Goal: Task Accomplishment & Management: Manage account settings

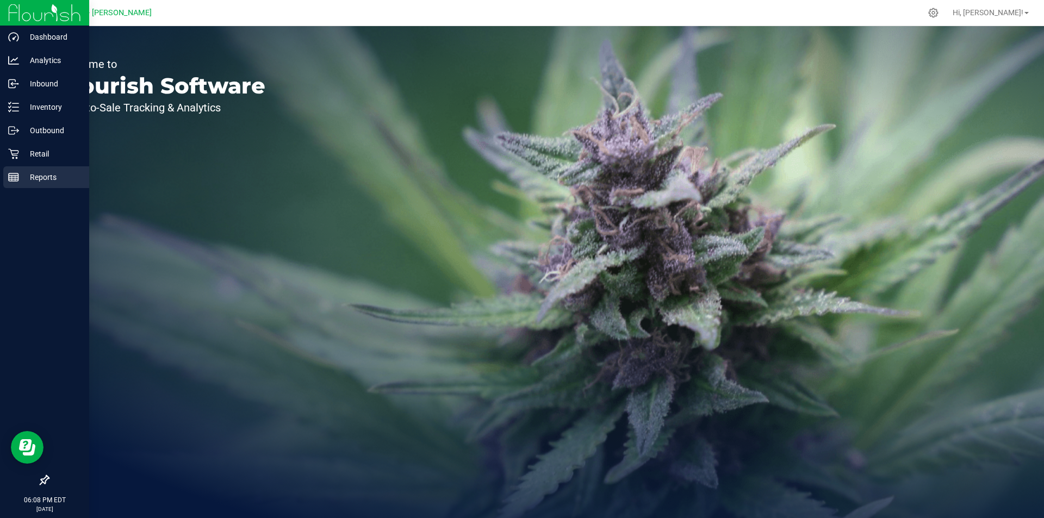
click at [58, 183] on p "Reports" at bounding box center [51, 177] width 65 height 13
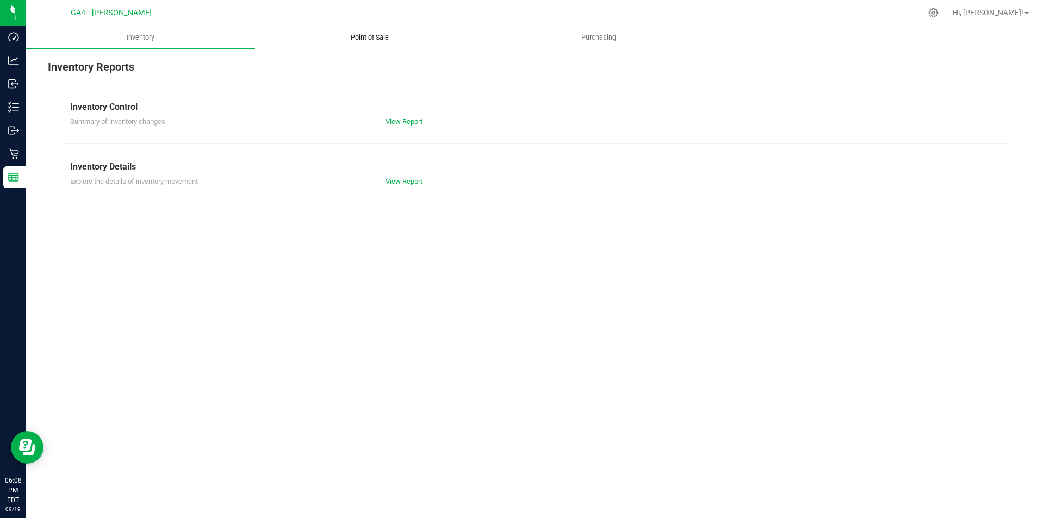
click at [388, 40] on span "Point of Sale" at bounding box center [369, 38] width 67 height 10
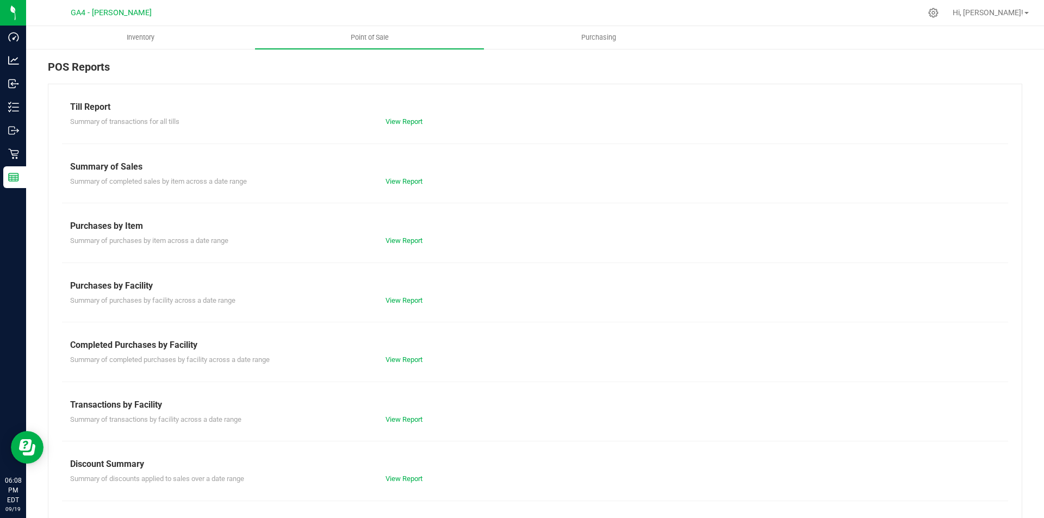
click at [395, 127] on div "View Report" at bounding box center [534, 121] width 315 height 11
click at [396, 125] on link "View Report" at bounding box center [404, 121] width 37 height 8
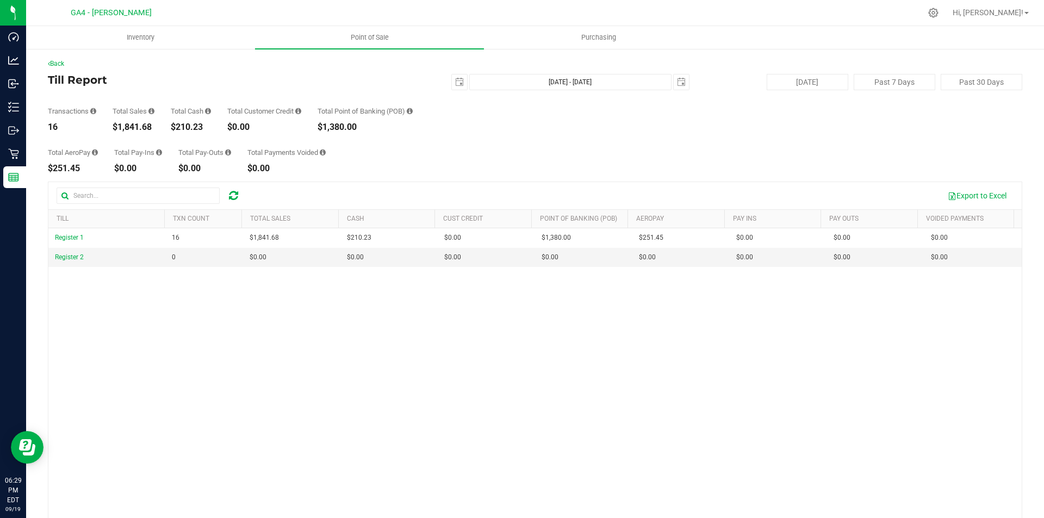
click at [236, 199] on icon at bounding box center [233, 195] width 9 height 11
click at [233, 200] on icon at bounding box center [233, 195] width 9 height 11
click at [229, 194] on icon at bounding box center [233, 195] width 9 height 11
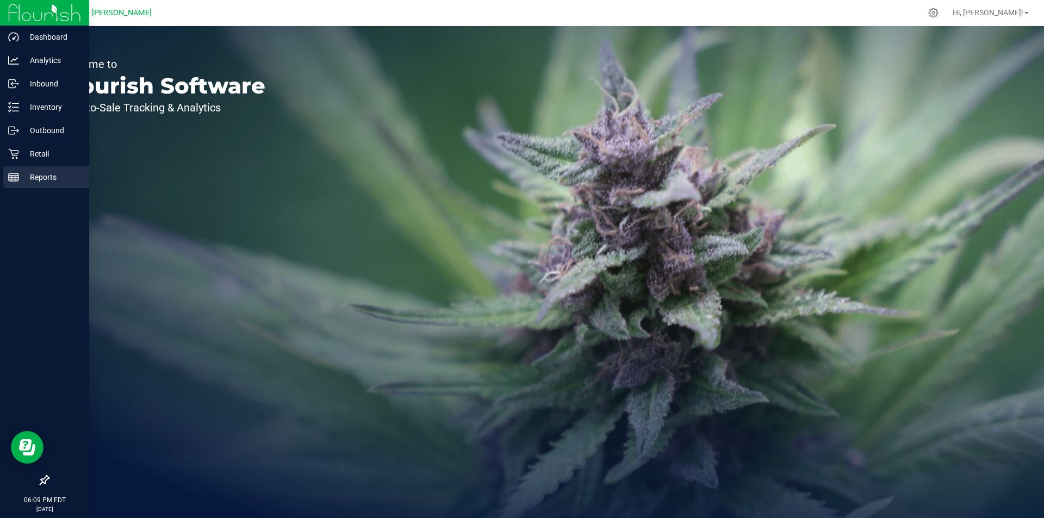
click at [23, 185] on div "Reports" at bounding box center [46, 177] width 86 height 22
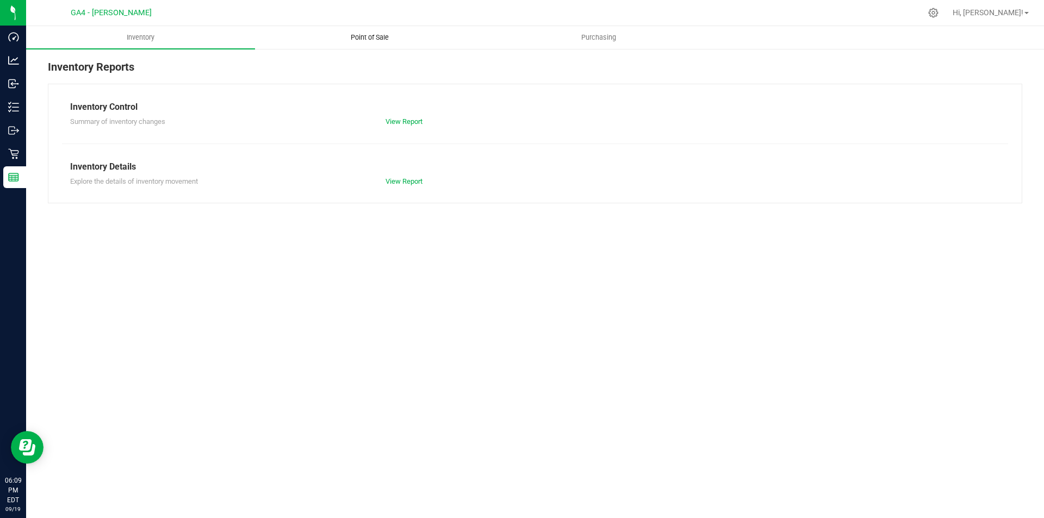
click at [379, 40] on span "Point of Sale" at bounding box center [369, 38] width 67 height 10
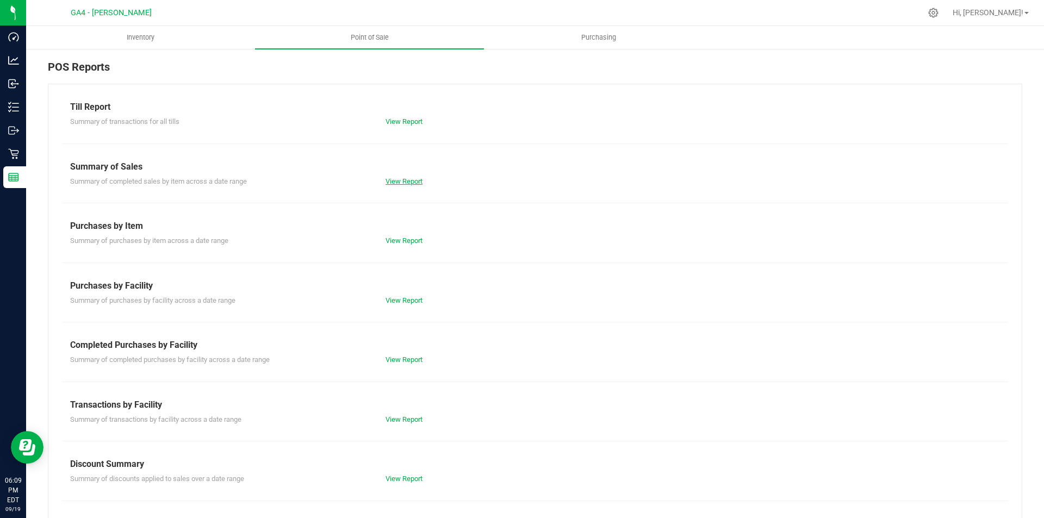
click at [407, 184] on link "View Report" at bounding box center [404, 181] width 37 height 8
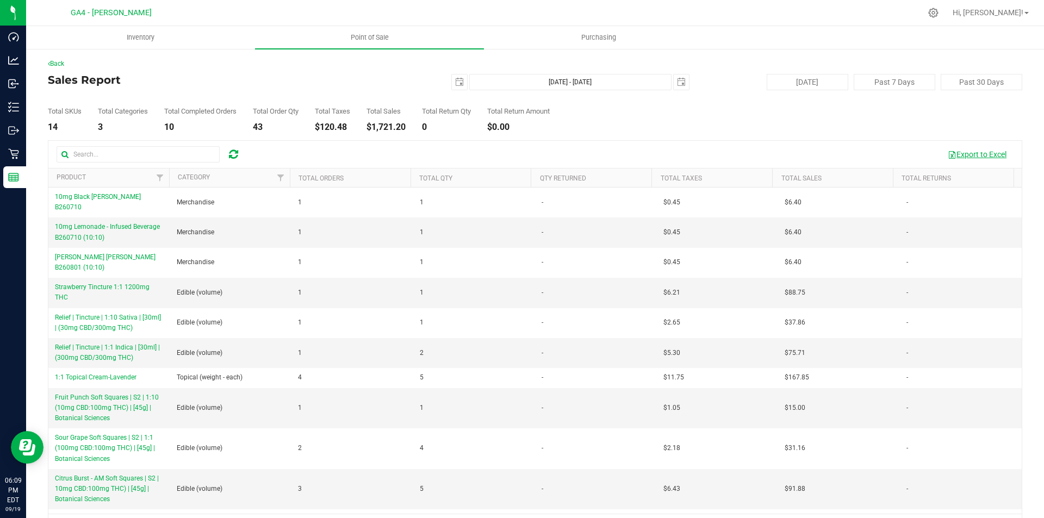
click at [956, 156] on button "Export to Excel" at bounding box center [977, 154] width 73 height 18
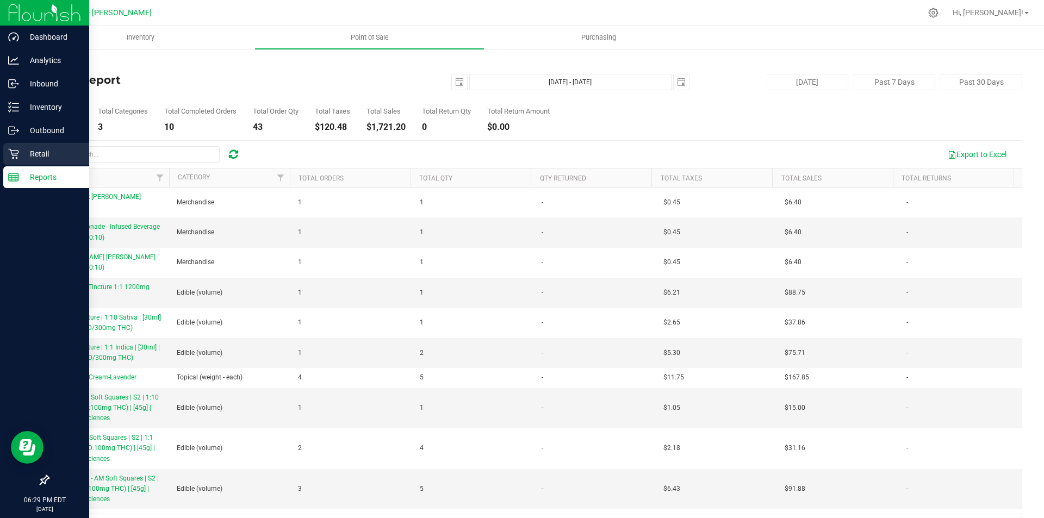
click at [24, 153] on p "Retail" at bounding box center [51, 153] width 65 height 13
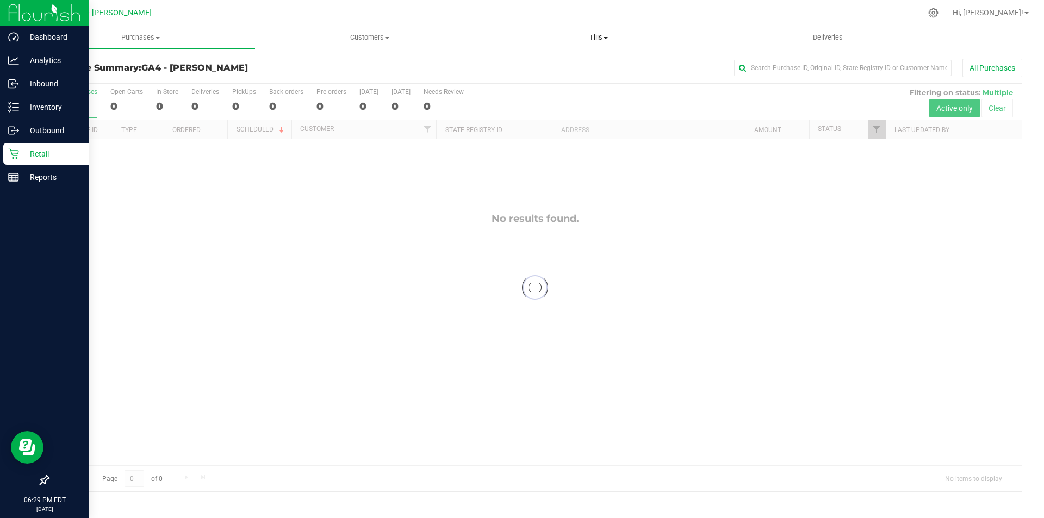
click at [604, 40] on span "Tills" at bounding box center [599, 38] width 228 height 10
click at [582, 62] on li "Manage tills" at bounding box center [598, 65] width 229 height 13
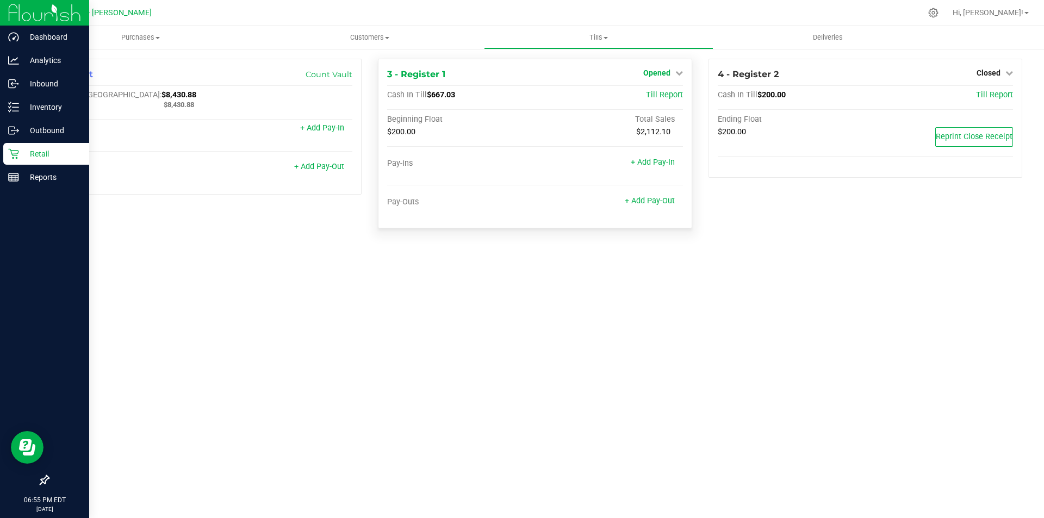
click at [677, 77] on icon at bounding box center [680, 73] width 8 height 8
click at [669, 99] on link "Close Till" at bounding box center [657, 95] width 29 height 9
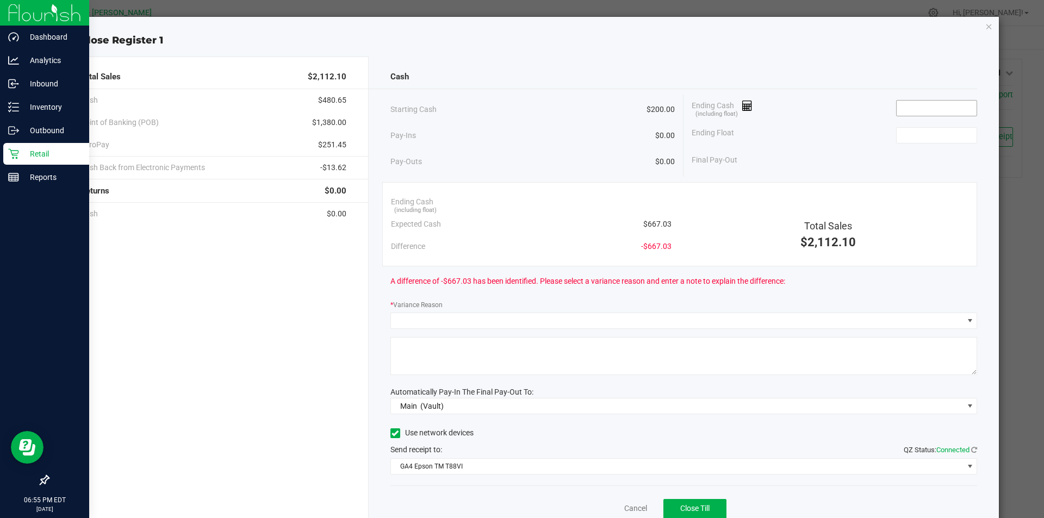
click at [900, 104] on input at bounding box center [937, 108] width 80 height 15
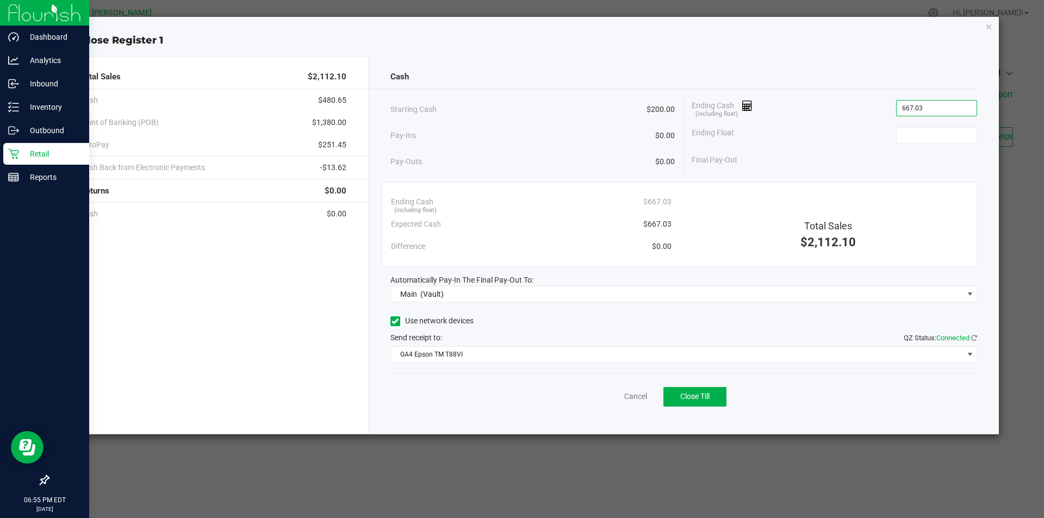
type input "$667.03"
click at [926, 145] on div "Ending Float" at bounding box center [835, 135] width 286 height 27
click at [929, 136] on input at bounding box center [937, 135] width 80 height 15
type input "$200.00"
click at [692, 394] on span "Close Till" at bounding box center [694, 396] width 29 height 9
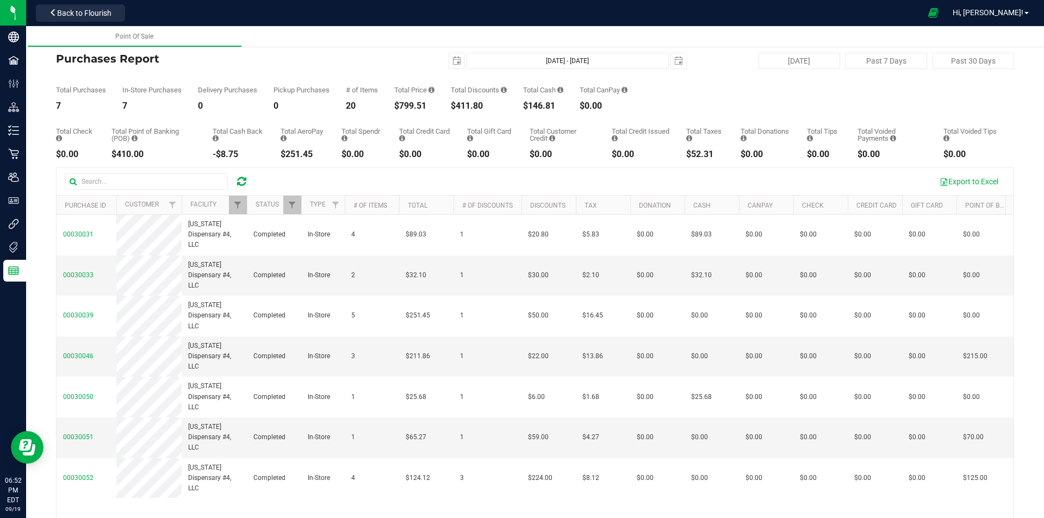
click at [242, 184] on icon at bounding box center [241, 181] width 9 height 11
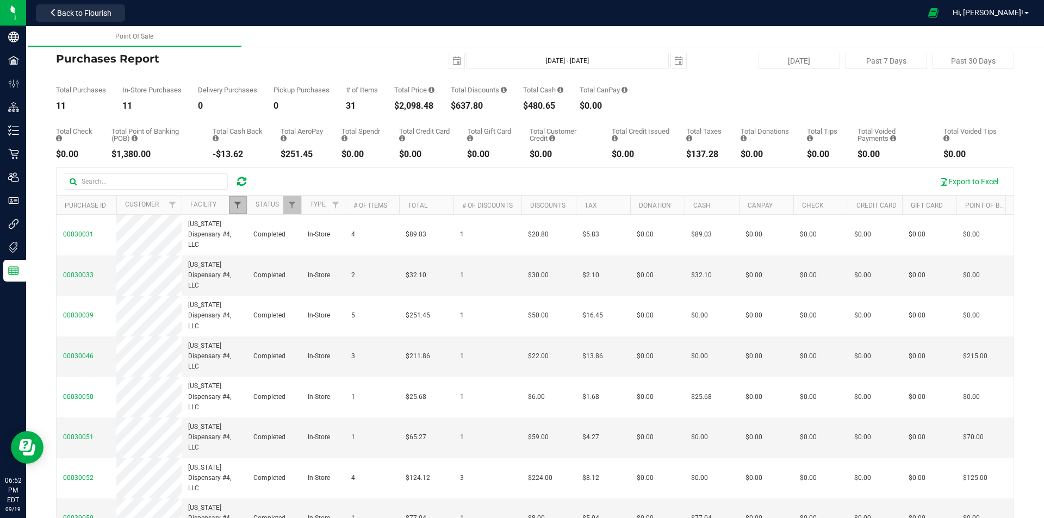
click at [242, 208] on span "Filter" at bounding box center [237, 205] width 9 height 9
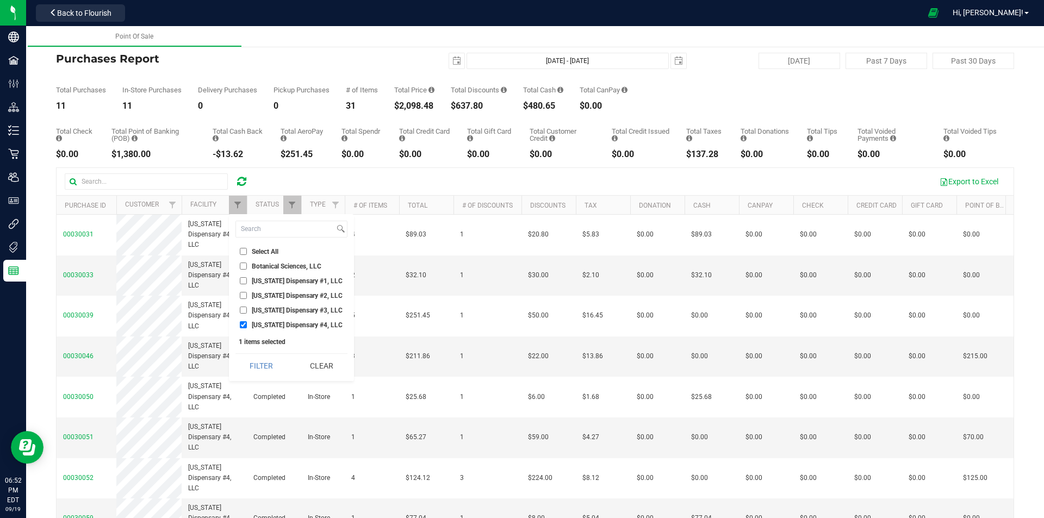
click at [263, 282] on span "Georgia Dispensary #1, LLC" at bounding box center [297, 281] width 91 height 7
click at [247, 282] on input "Georgia Dispensary #1, LLC" at bounding box center [243, 280] width 7 height 7
checkbox input "true"
click at [290, 325] on span "Georgia Dispensary #4, LLC" at bounding box center [297, 325] width 91 height 7
click at [247, 325] on input "Georgia Dispensary #4, LLC" at bounding box center [243, 324] width 7 height 7
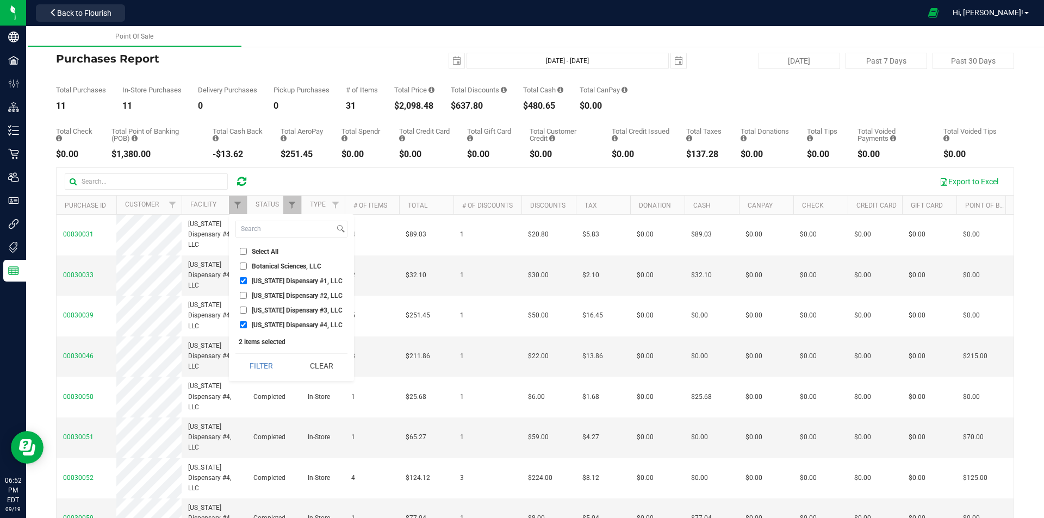
checkbox input "false"
click at [277, 356] on button "Filter" at bounding box center [262, 366] width 52 height 24
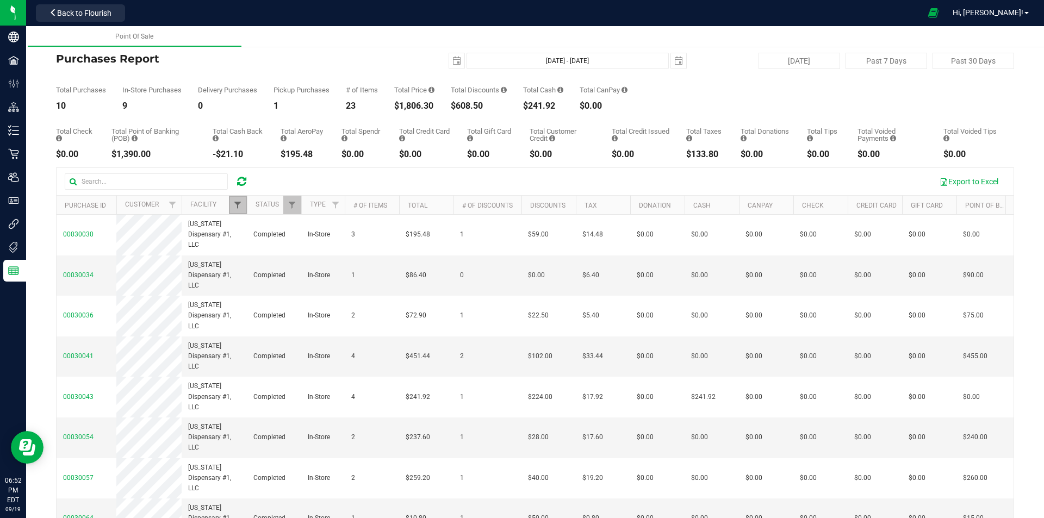
click at [239, 201] on span "Filter" at bounding box center [237, 205] width 9 height 9
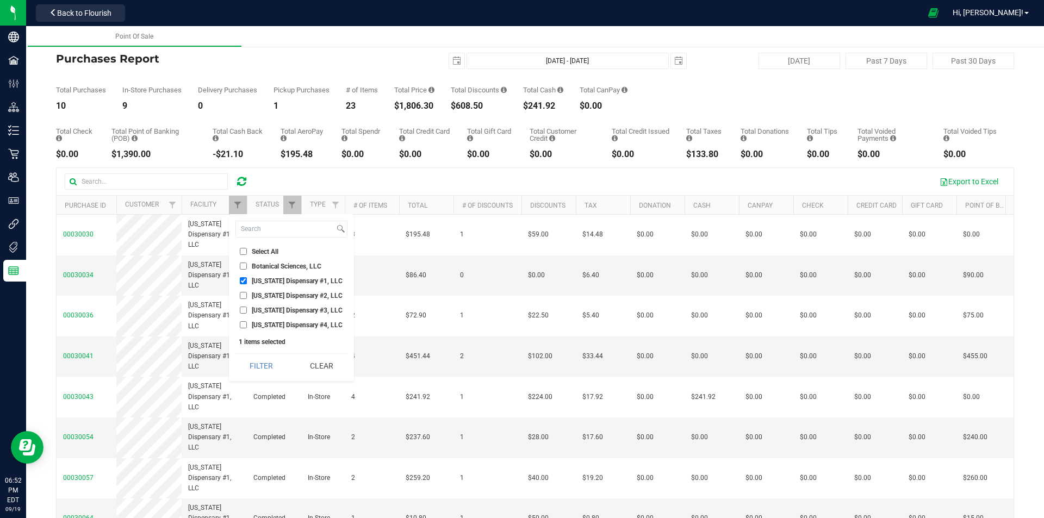
click at [295, 284] on span "Georgia Dispensary #1, LLC" at bounding box center [297, 281] width 91 height 7
click at [247, 284] on input "Georgia Dispensary #1, LLC" at bounding box center [243, 280] width 7 height 7
checkbox input "false"
click at [295, 291] on li "Georgia Dispensary #2, LLC" at bounding box center [292, 295] width 112 height 11
click at [286, 293] on span "Georgia Dispensary #2, LLC" at bounding box center [297, 296] width 91 height 7
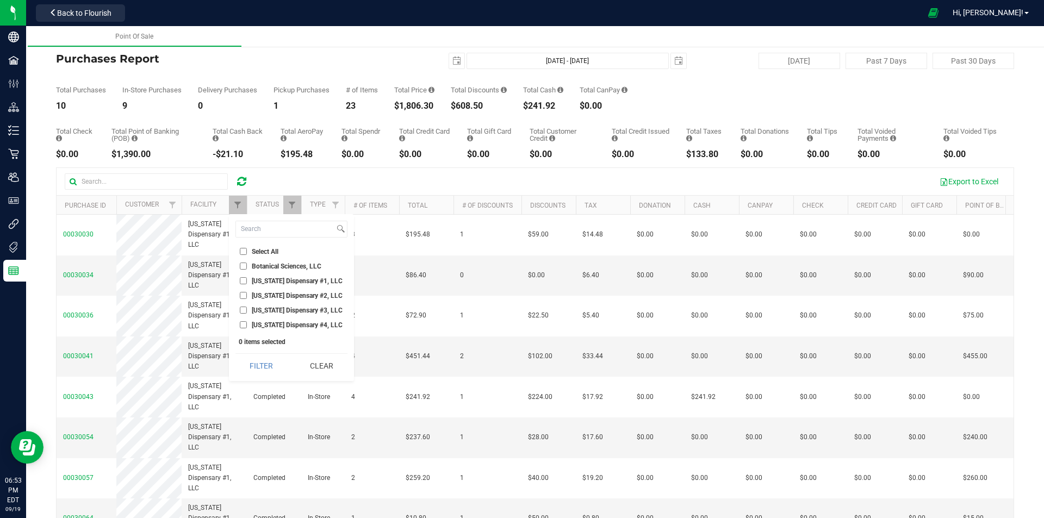
click at [247, 293] on input "Georgia Dispensary #2, LLC" at bounding box center [243, 295] width 7 height 7
click at [238, 366] on button "Filter" at bounding box center [262, 366] width 52 height 24
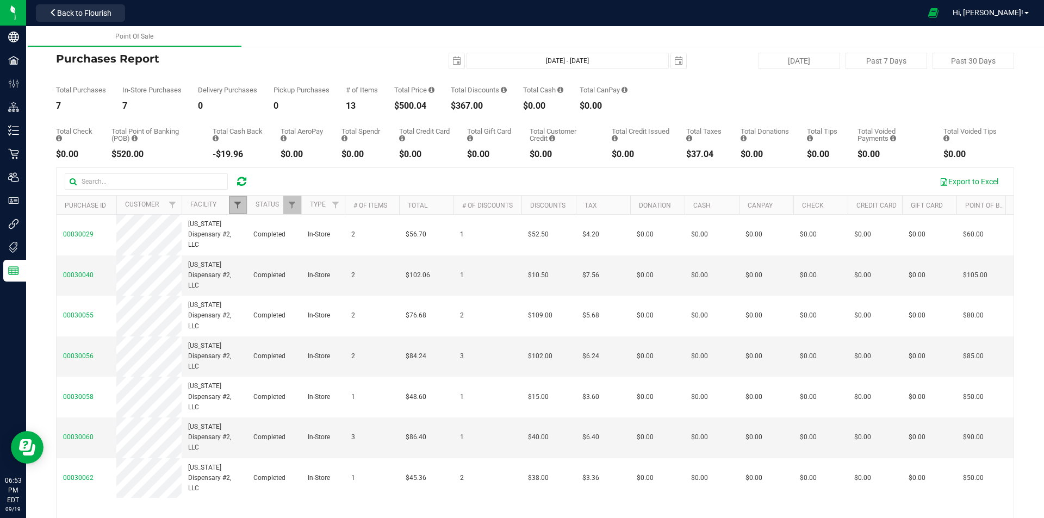
click at [239, 208] on span "Filter" at bounding box center [237, 205] width 9 height 9
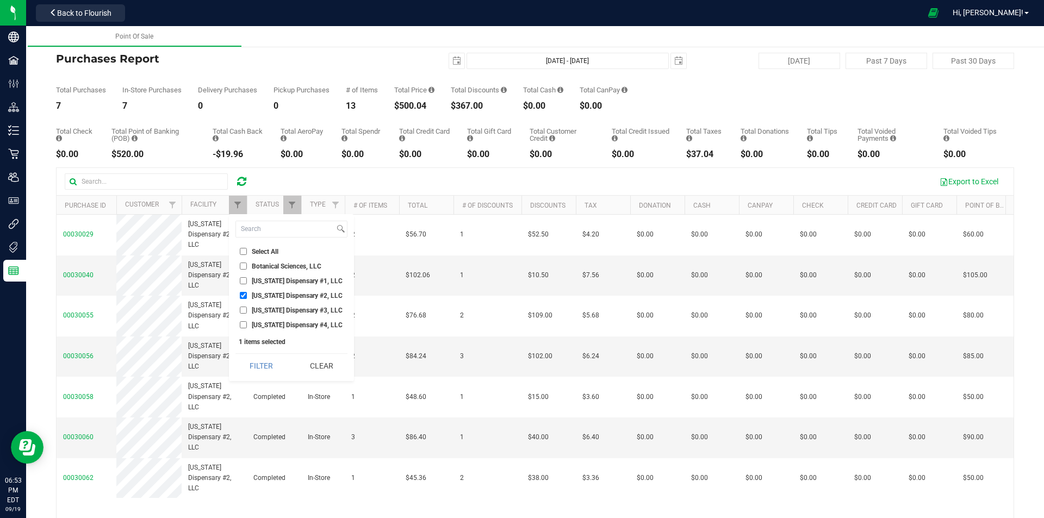
click at [283, 294] on span "Georgia Dispensary #2, LLC" at bounding box center [297, 296] width 91 height 7
click at [247, 294] on input "Georgia Dispensary #2, LLC" at bounding box center [243, 295] width 7 height 7
checkbox input "false"
click at [284, 312] on span "Georgia Dispensary #3, LLC" at bounding box center [297, 310] width 91 height 7
click at [247, 312] on input "Georgia Dispensary #3, LLC" at bounding box center [243, 310] width 7 height 7
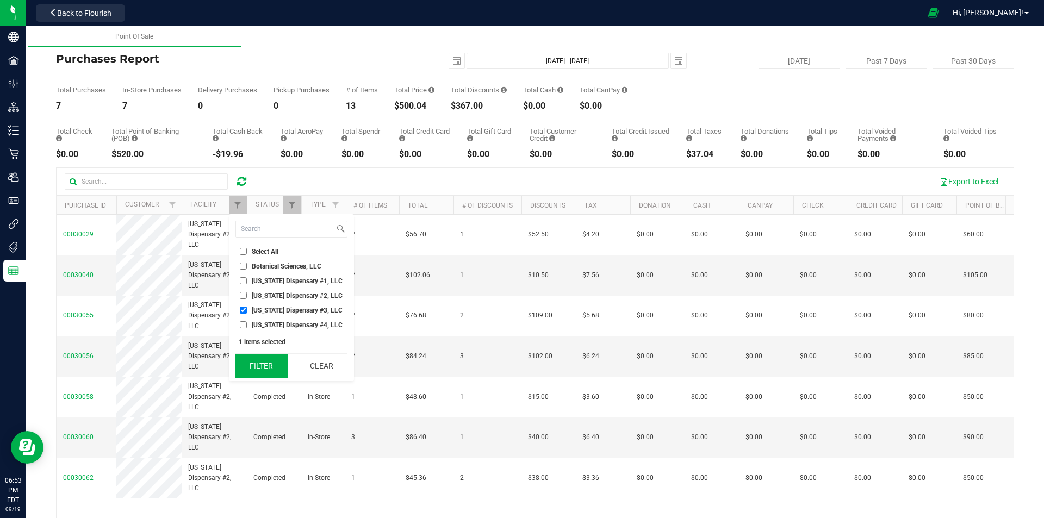
click at [269, 372] on button "Filter" at bounding box center [262, 366] width 52 height 24
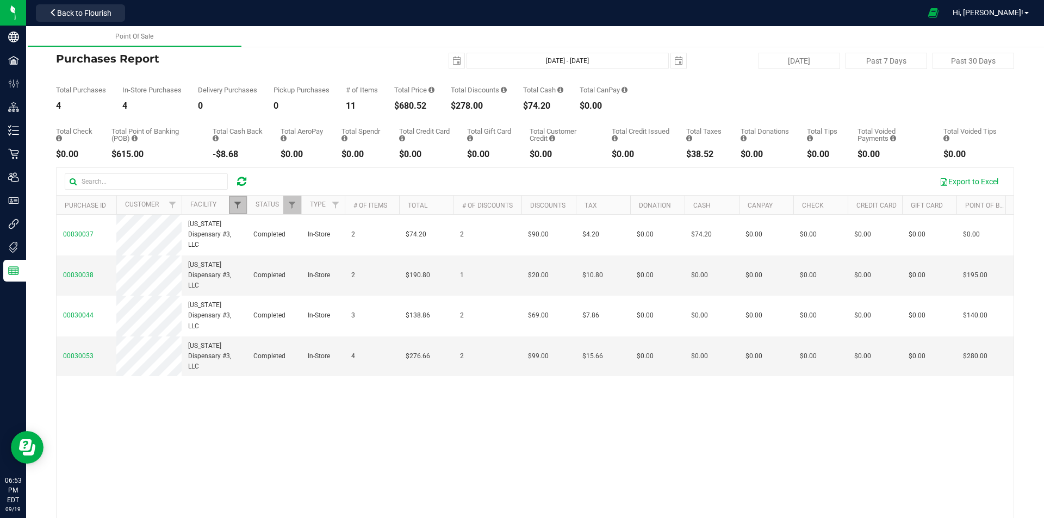
click at [242, 207] on span "Filter" at bounding box center [237, 205] width 9 height 9
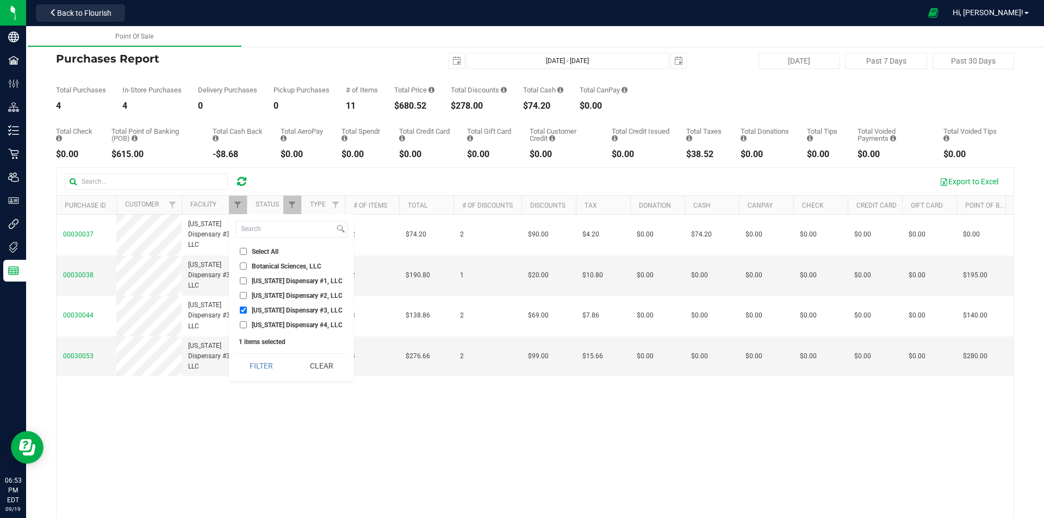
click at [310, 308] on span "Georgia Dispensary #3, LLC" at bounding box center [297, 310] width 91 height 7
click at [247, 308] on input "Georgia Dispensary #3, LLC" at bounding box center [243, 310] width 7 height 7
checkbox input "false"
click at [310, 329] on span "Georgia Dispensary #4, LLC" at bounding box center [297, 325] width 91 height 7
click at [247, 329] on input "Georgia Dispensary #4, LLC" at bounding box center [243, 324] width 7 height 7
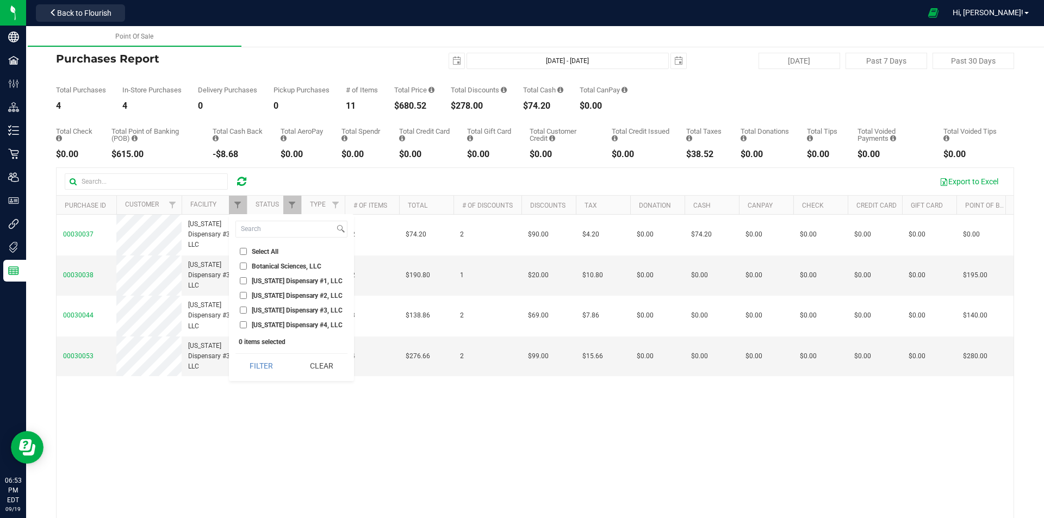
checkbox input "true"
click at [264, 374] on button "Filter" at bounding box center [262, 366] width 52 height 24
